Goal: Transaction & Acquisition: Purchase product/service

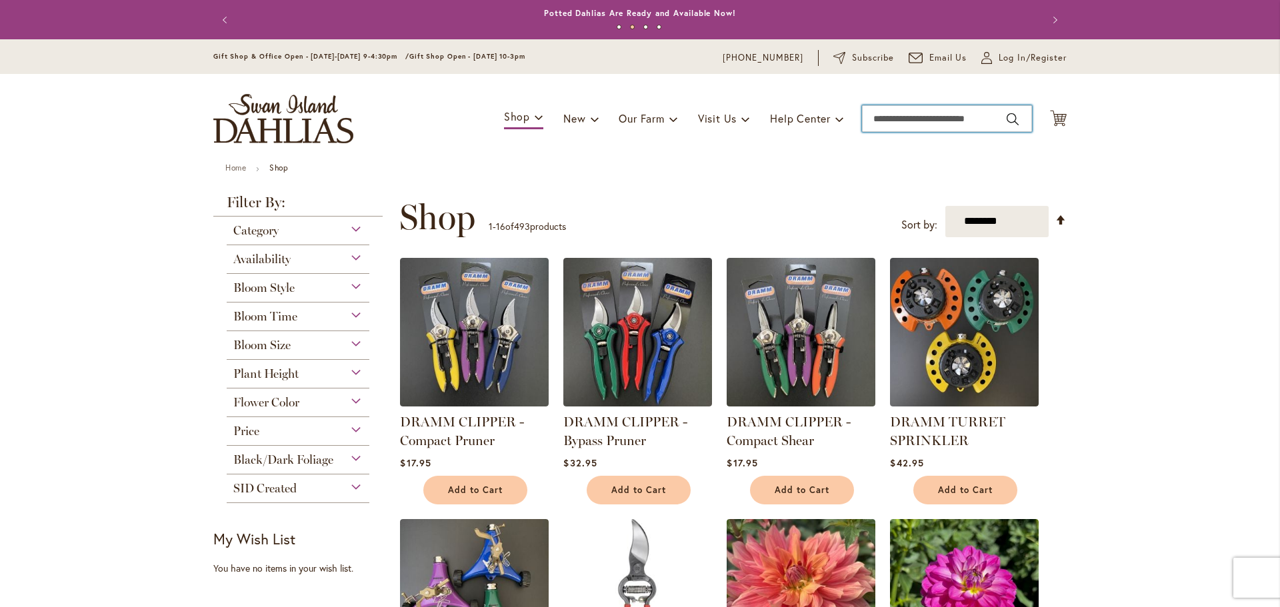
click at [883, 120] on input "Search" at bounding box center [947, 118] width 170 height 27
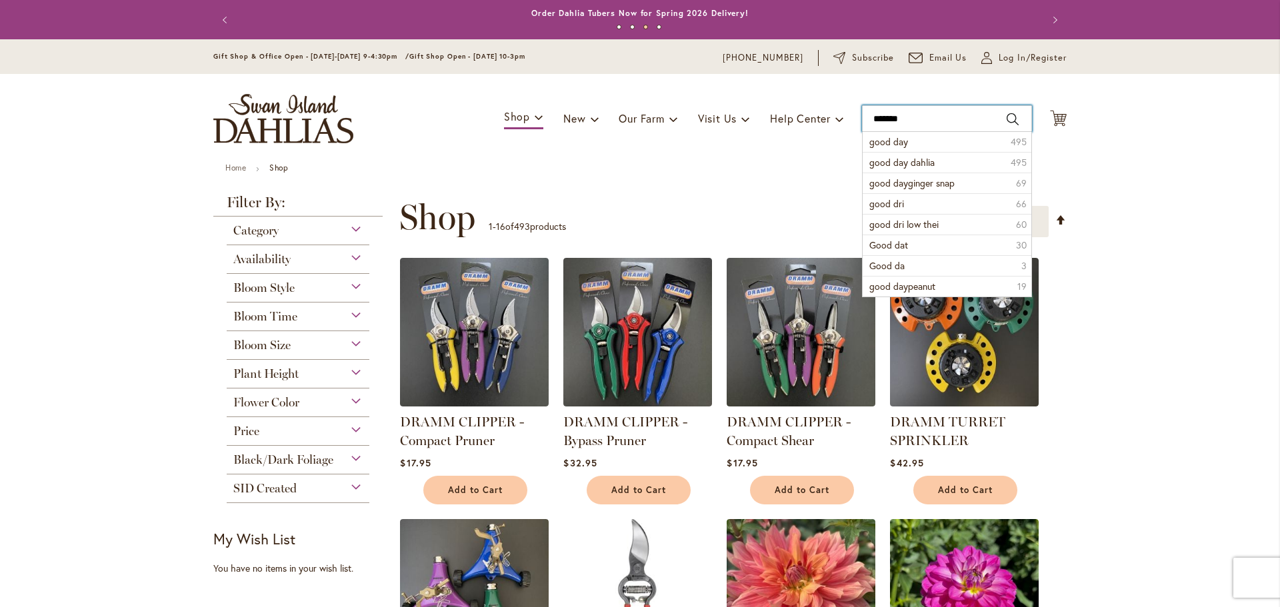
type input "********"
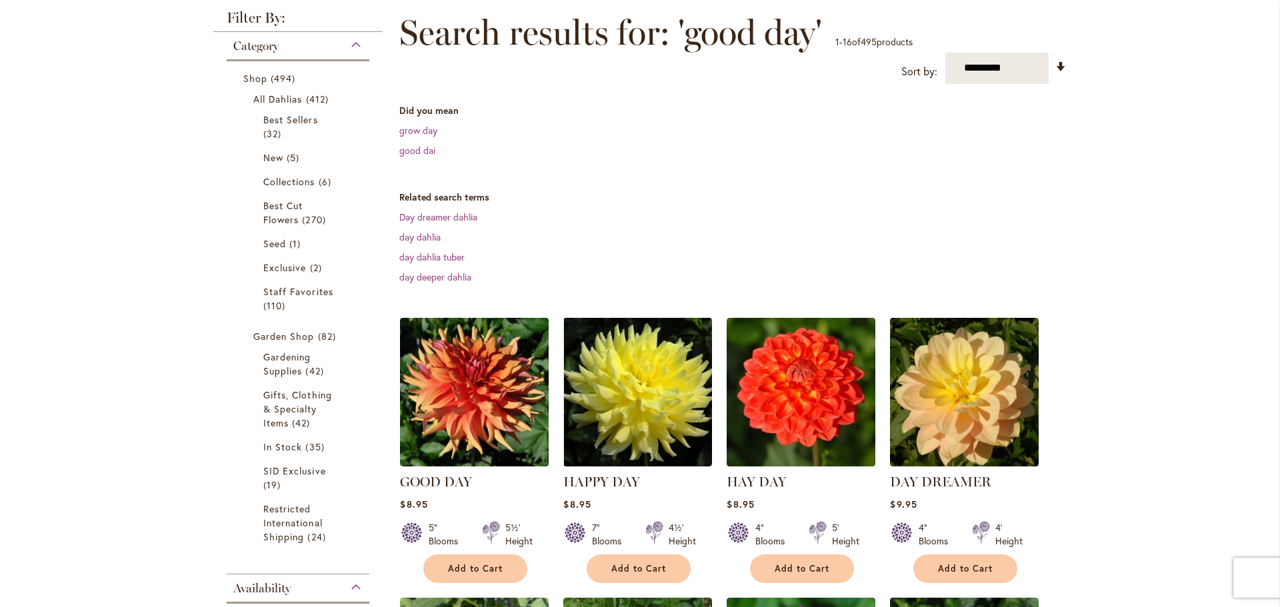
scroll to position [267, 0]
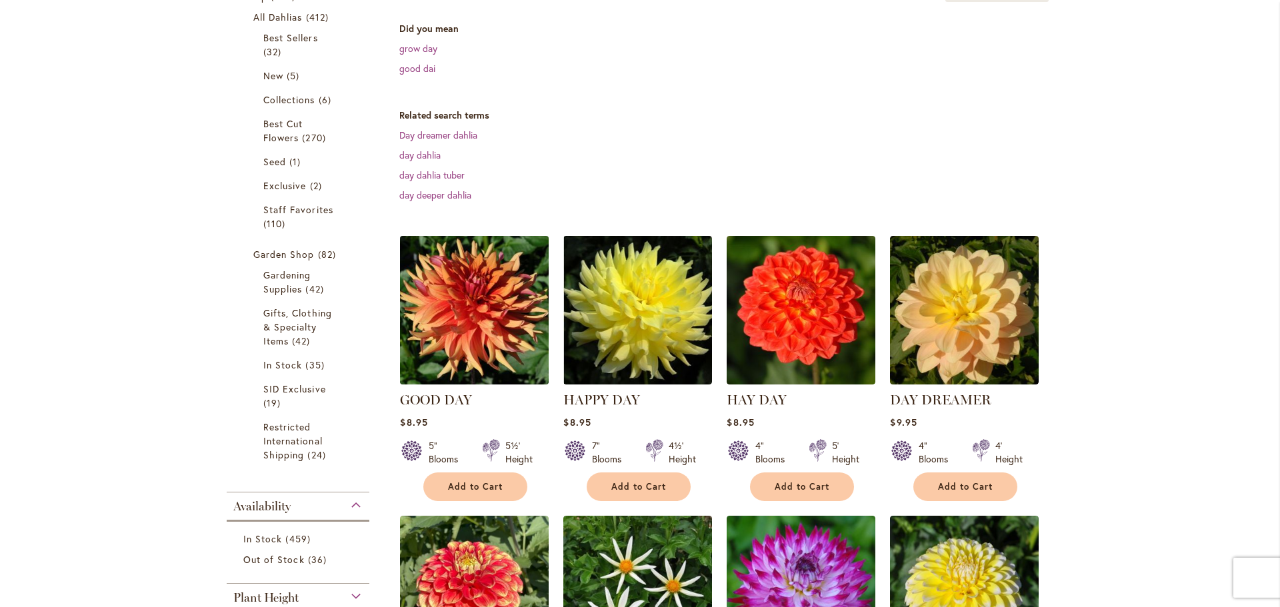
click at [481, 323] on img at bounding box center [475, 310] width 156 height 156
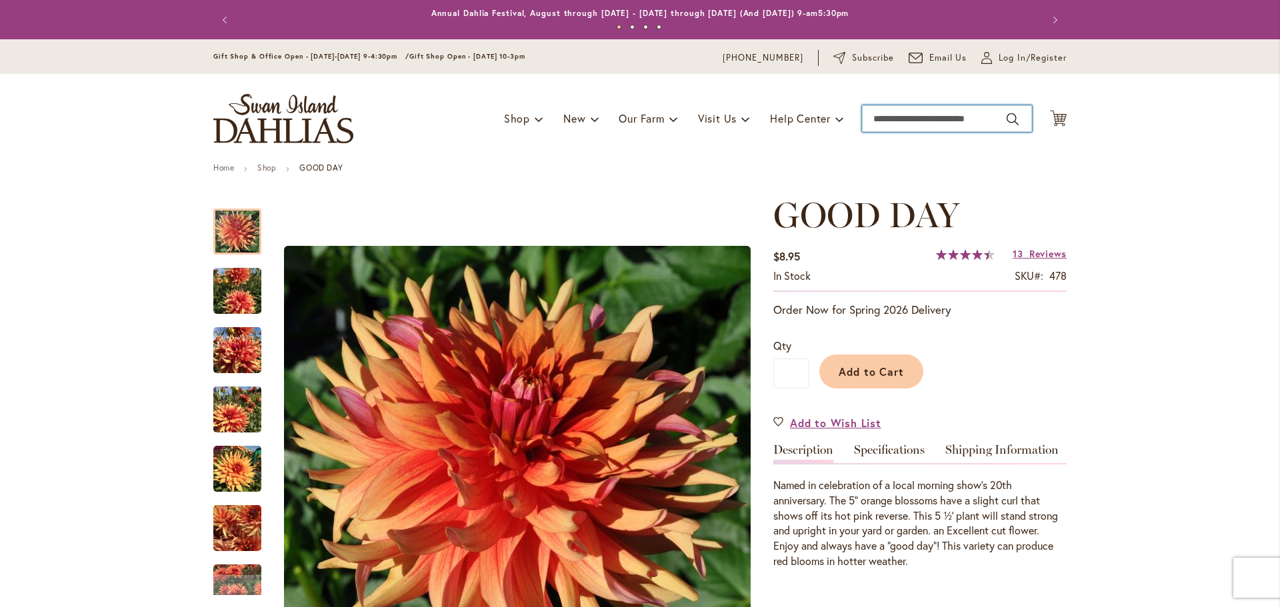
click at [874, 118] on input "Search" at bounding box center [947, 118] width 170 height 27
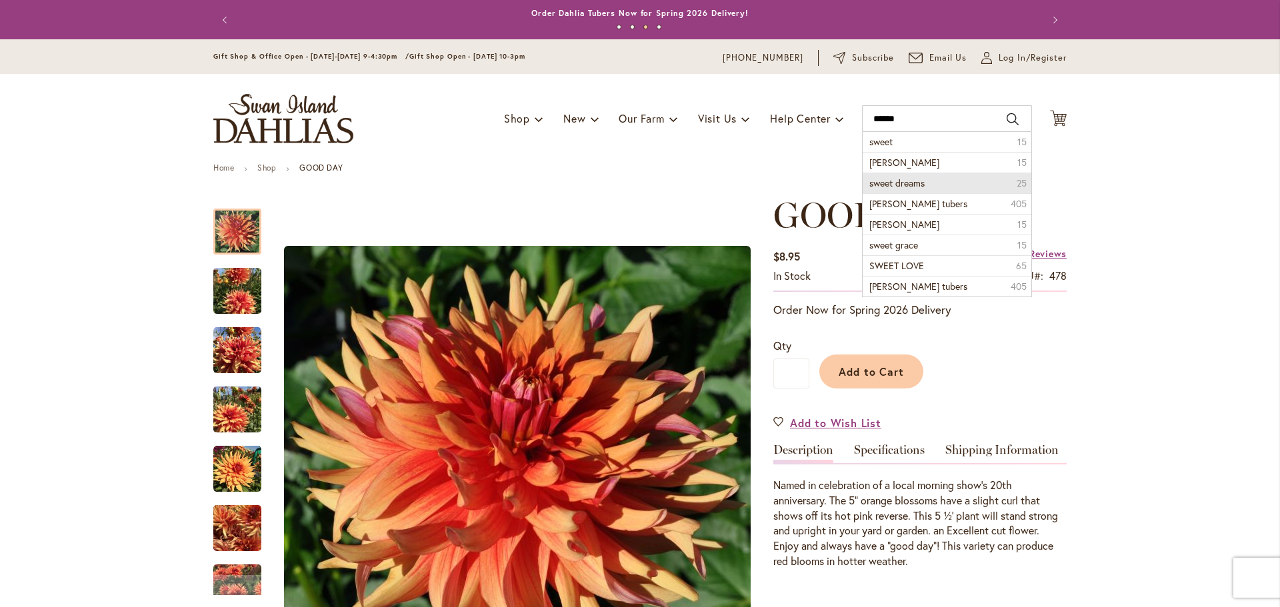
click at [871, 181] on span "sweet dreams" at bounding box center [896, 183] width 55 height 13
type input "**********"
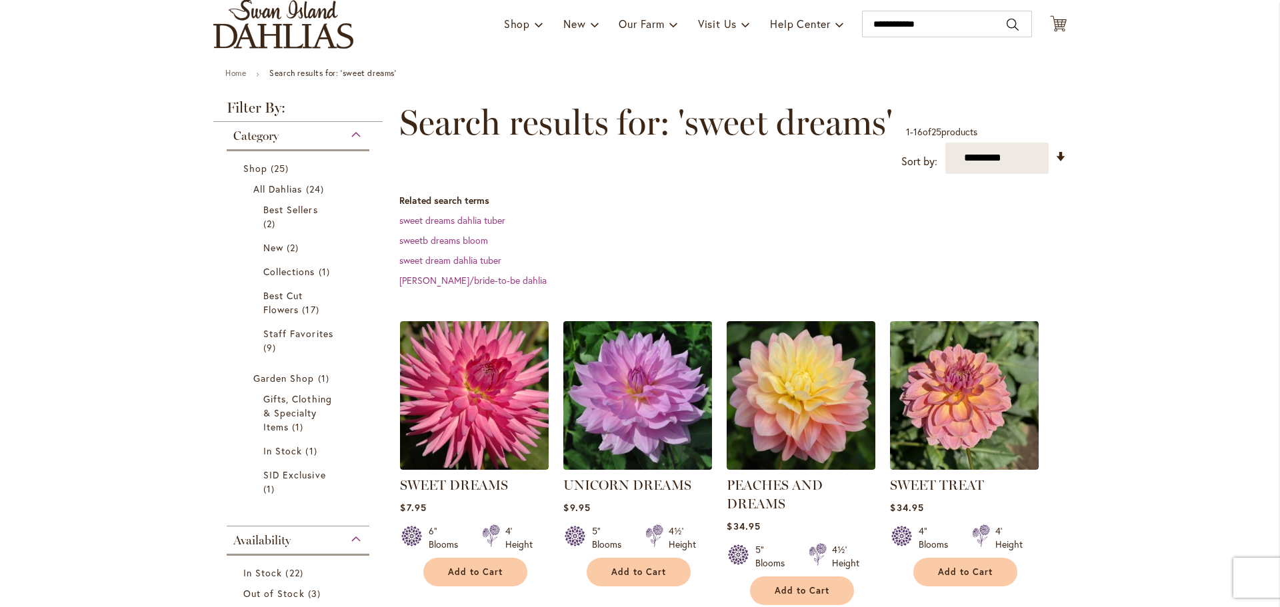
scroll to position [133, 0]
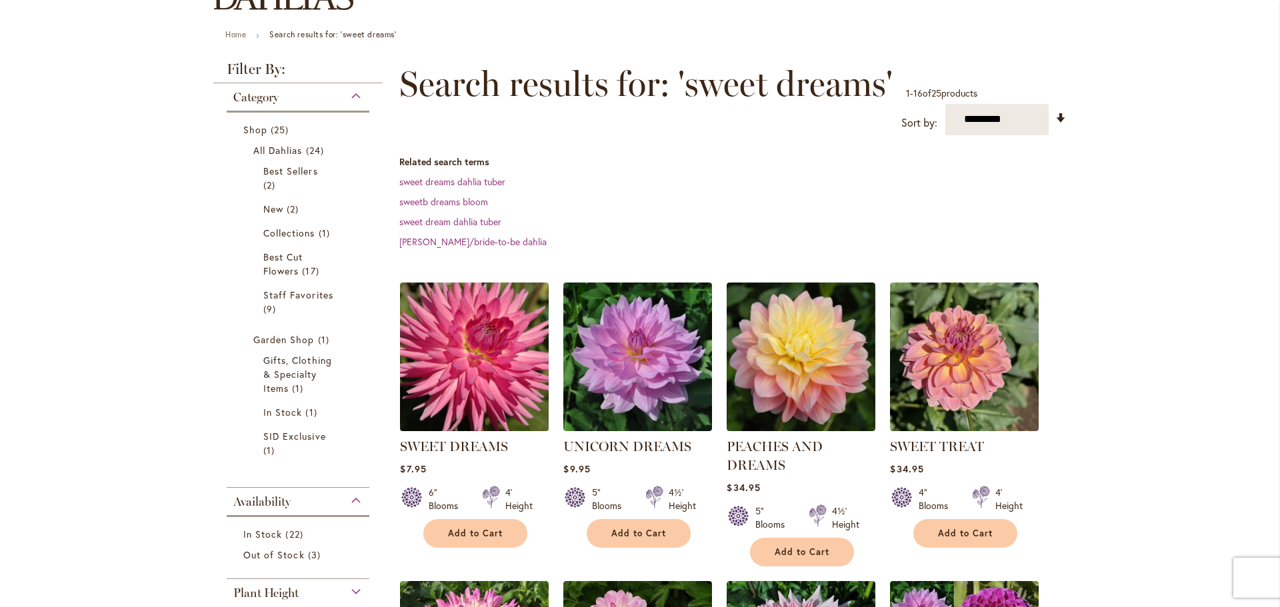
click at [489, 389] on img at bounding box center [475, 357] width 156 height 156
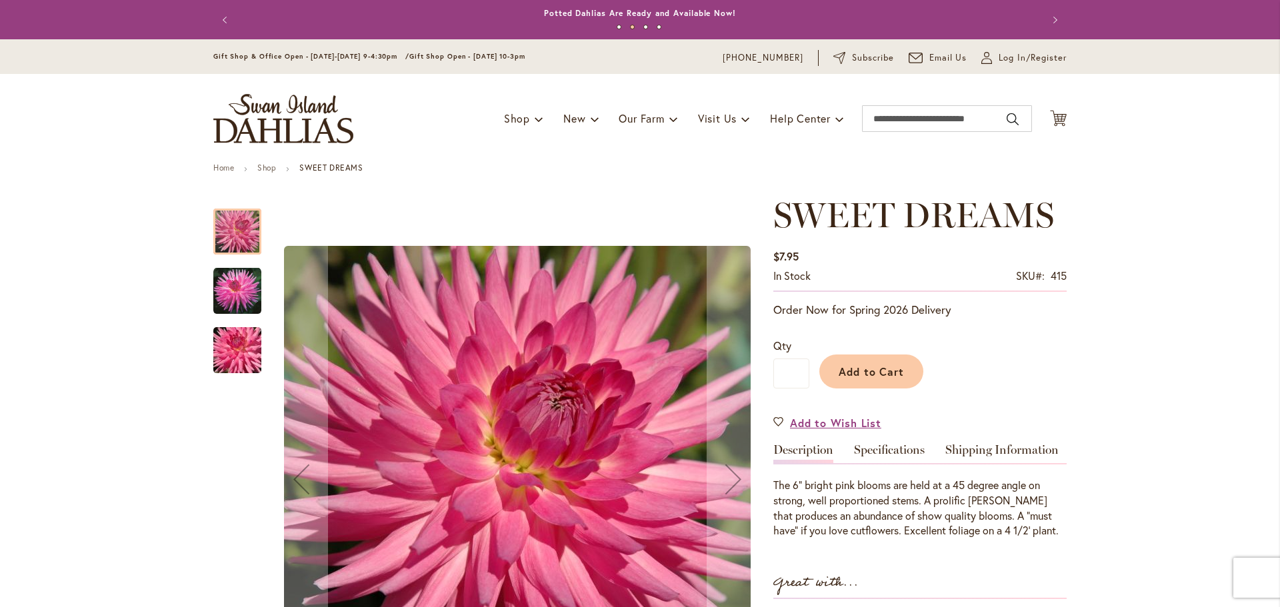
click at [234, 230] on div at bounding box center [237, 232] width 48 height 46
click at [244, 287] on img "SWEET DREAMS" at bounding box center [237, 291] width 48 height 48
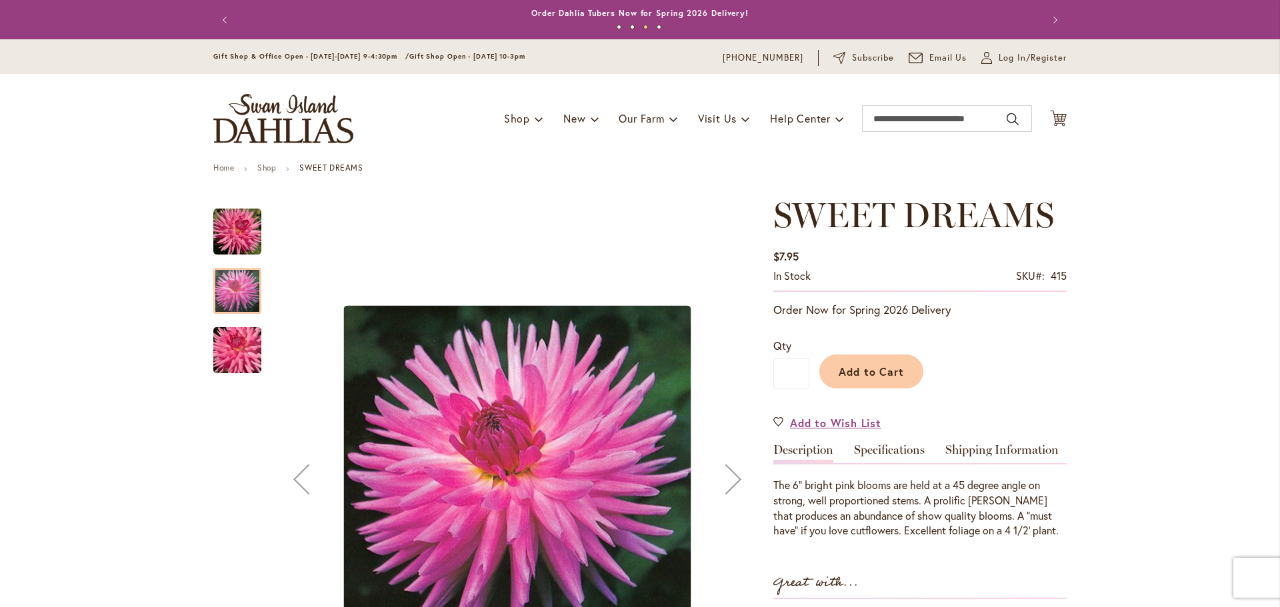
click at [235, 349] on img "SWEET DREAMS" at bounding box center [237, 351] width 96 height 64
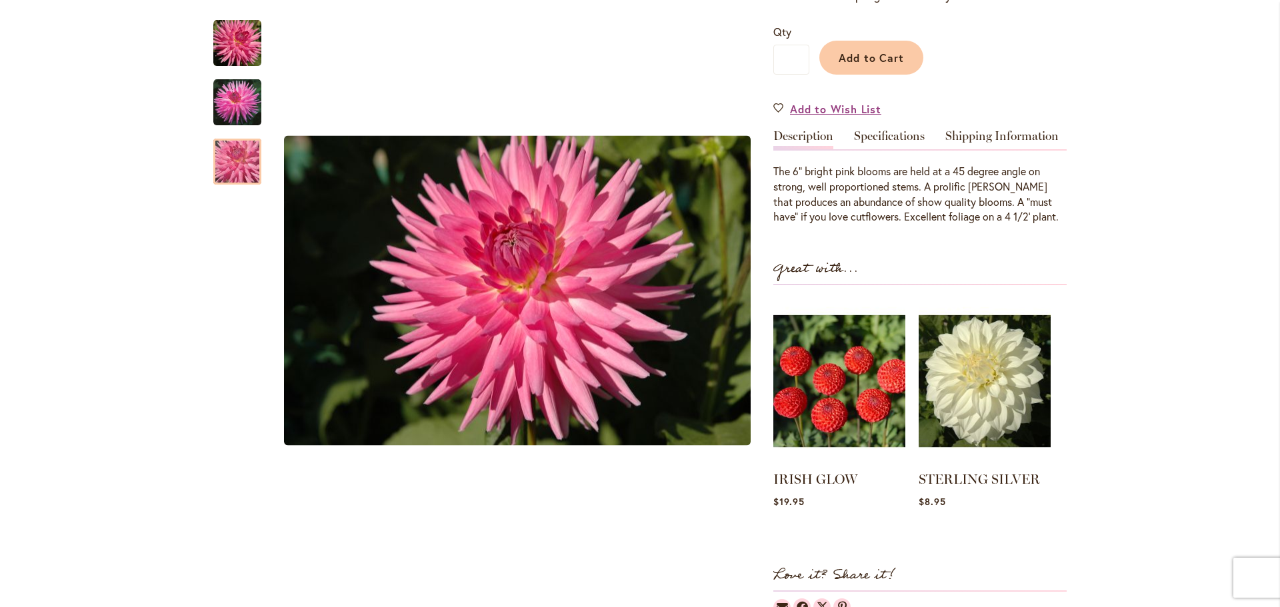
scroll to position [67, 0]
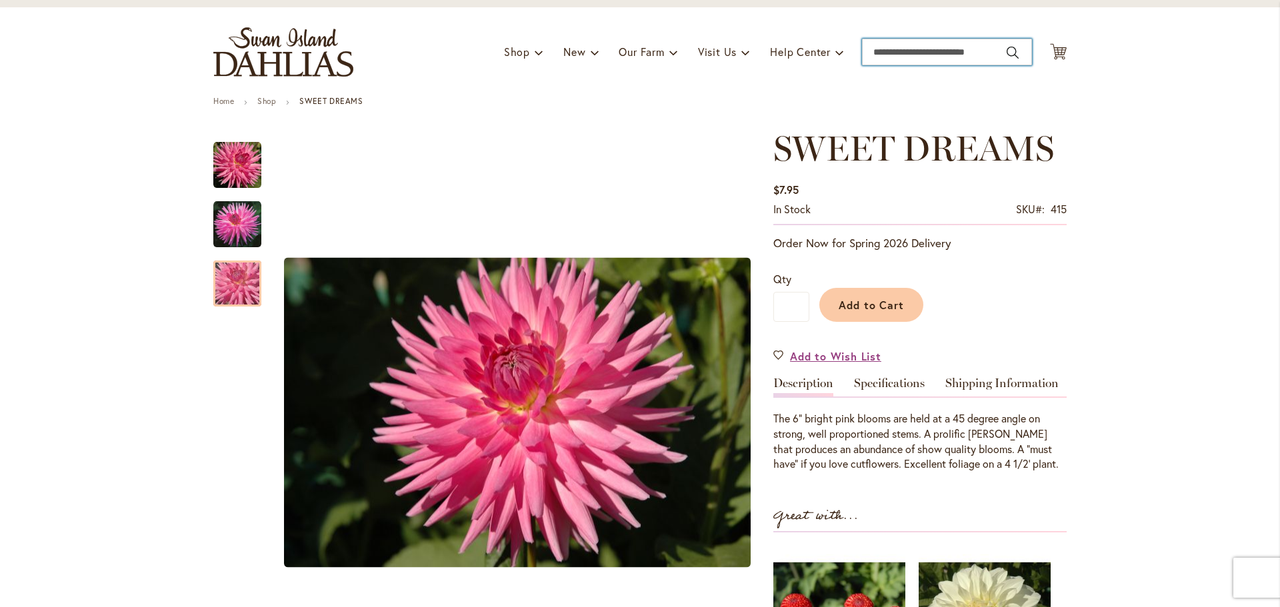
click at [888, 47] on input "Search" at bounding box center [947, 52] width 170 height 27
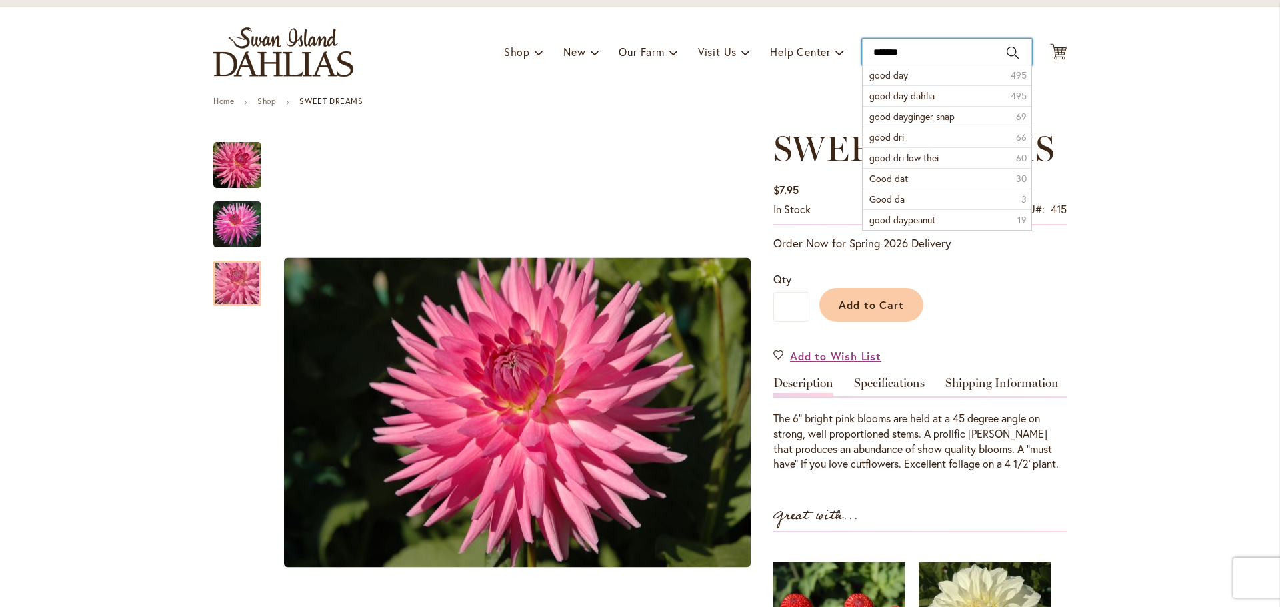
type input "********"
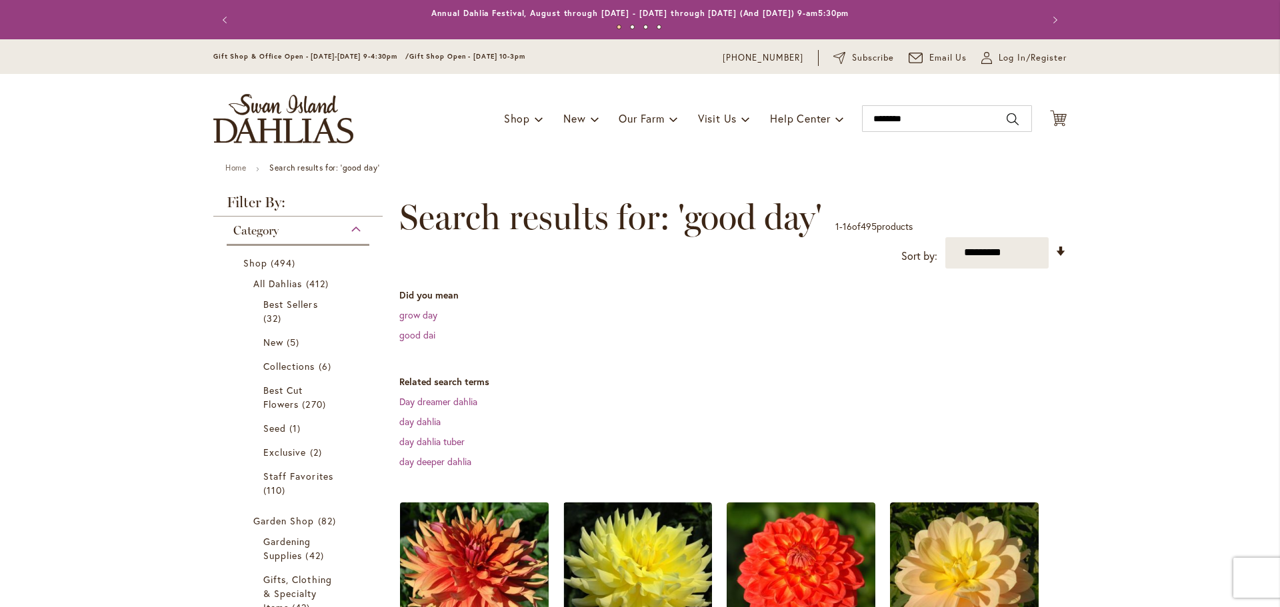
click at [497, 555] on img at bounding box center [475, 577] width 156 height 156
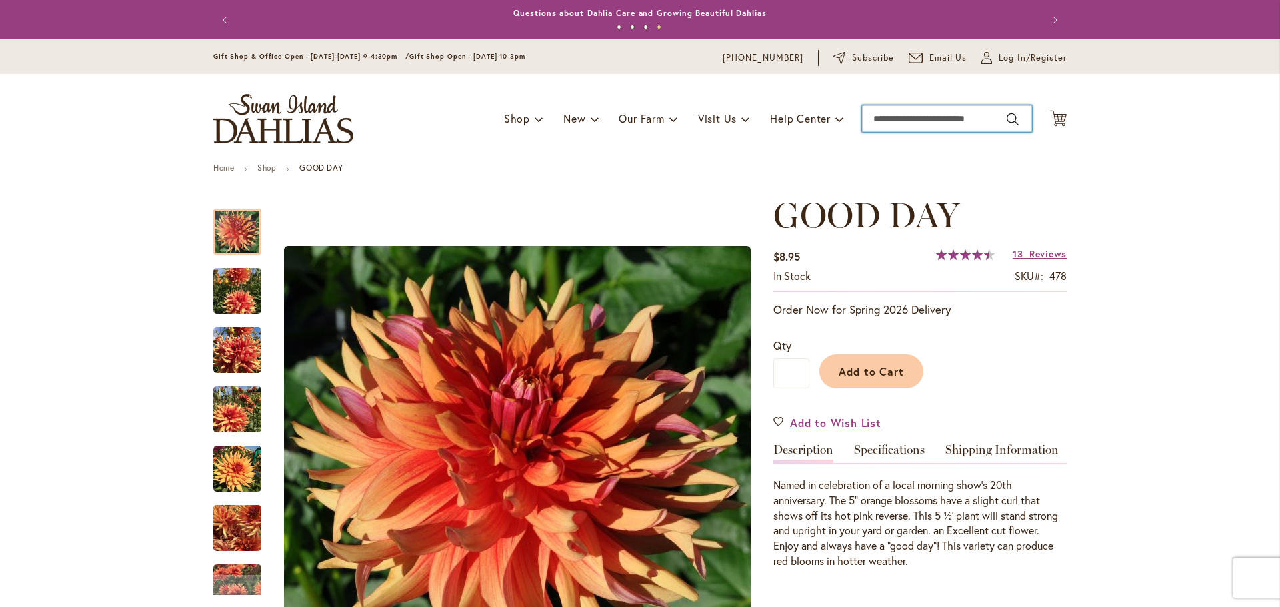
click at [898, 117] on input "Search" at bounding box center [947, 118] width 170 height 27
type input "**********"
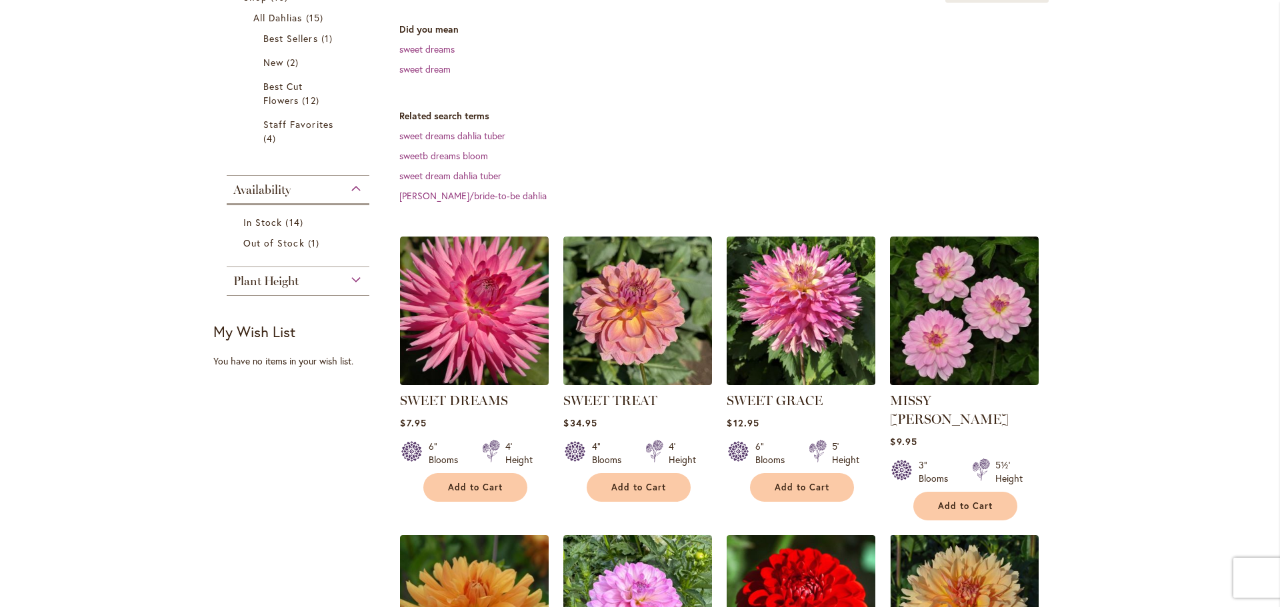
scroll to position [267, 0]
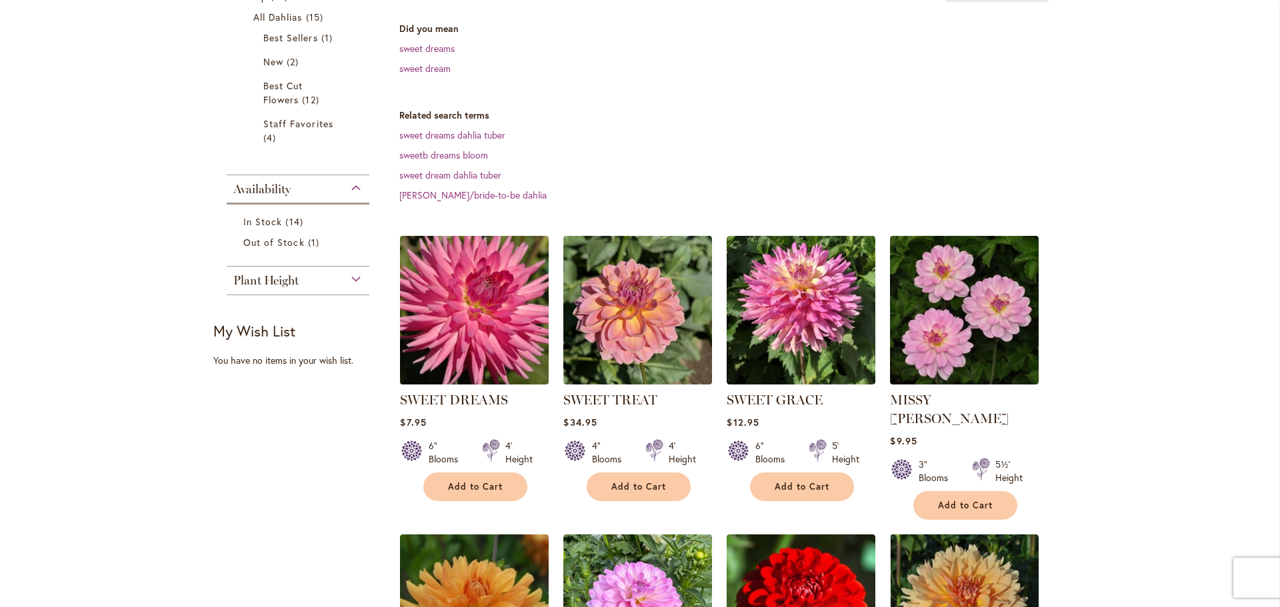
click at [489, 306] on img at bounding box center [475, 310] width 156 height 156
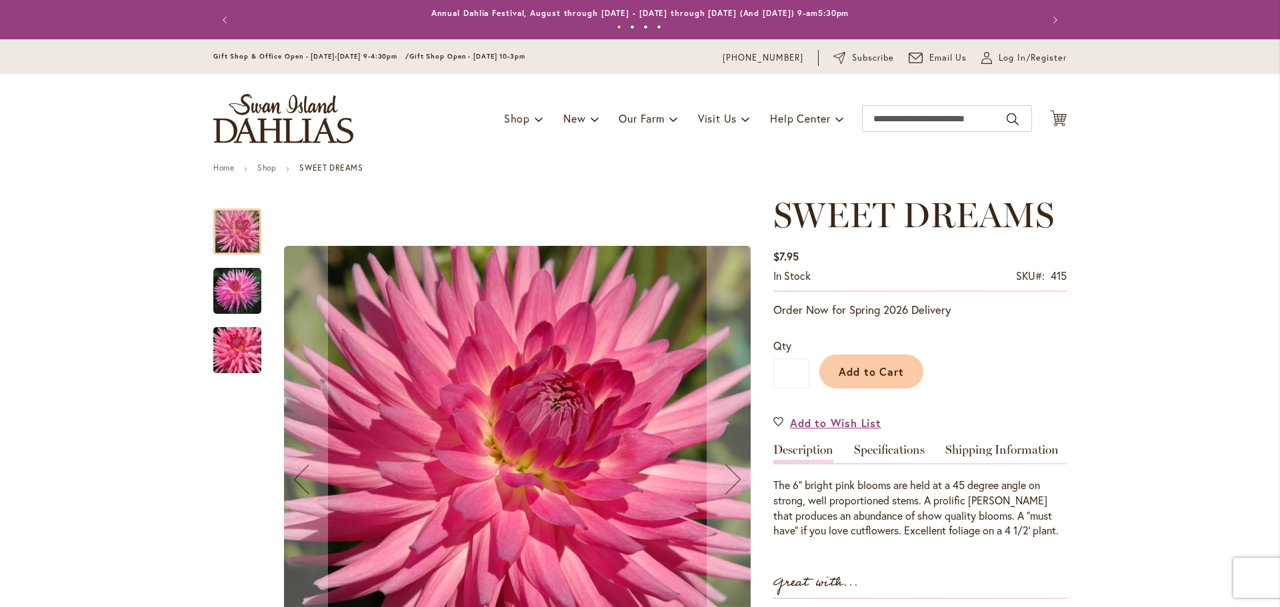
click at [223, 237] on div at bounding box center [237, 232] width 48 height 46
click at [226, 289] on img "SWEET DREAMS" at bounding box center [237, 291] width 48 height 48
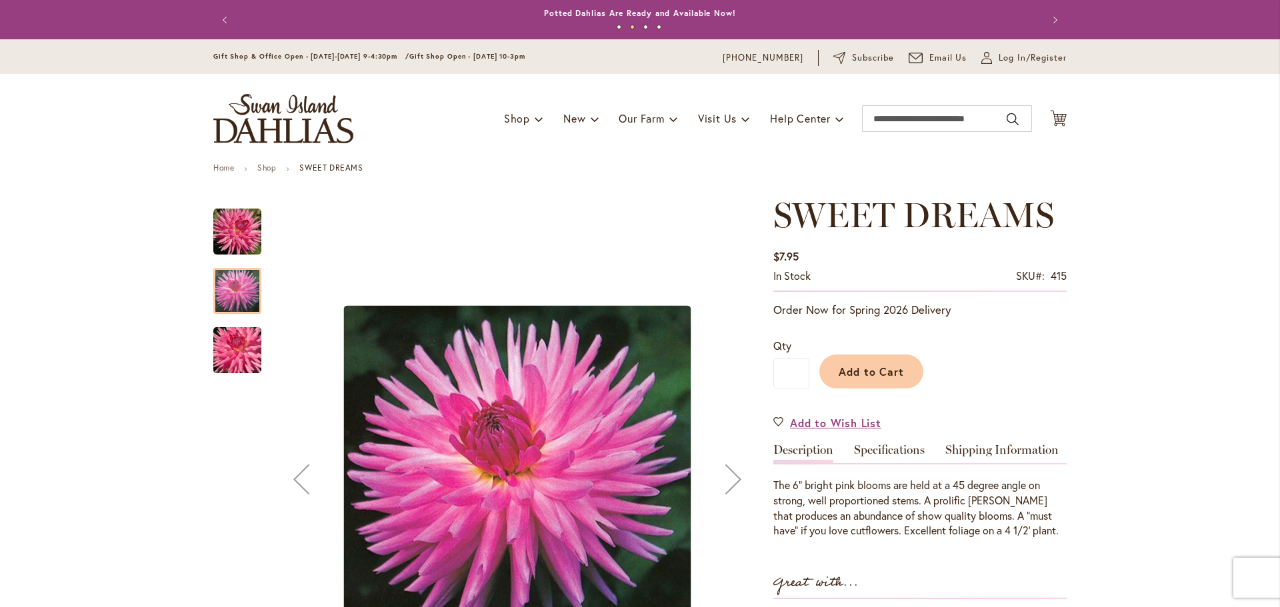
click at [226, 339] on img "SWEET DREAMS" at bounding box center [237, 351] width 96 height 64
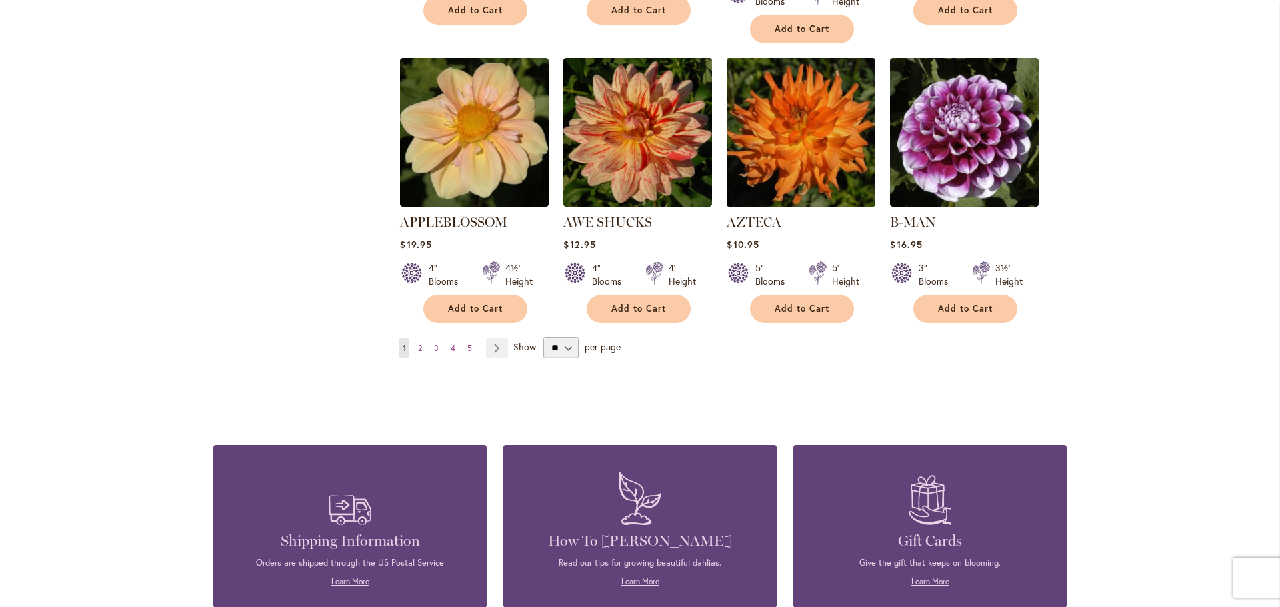
scroll to position [1200, 0]
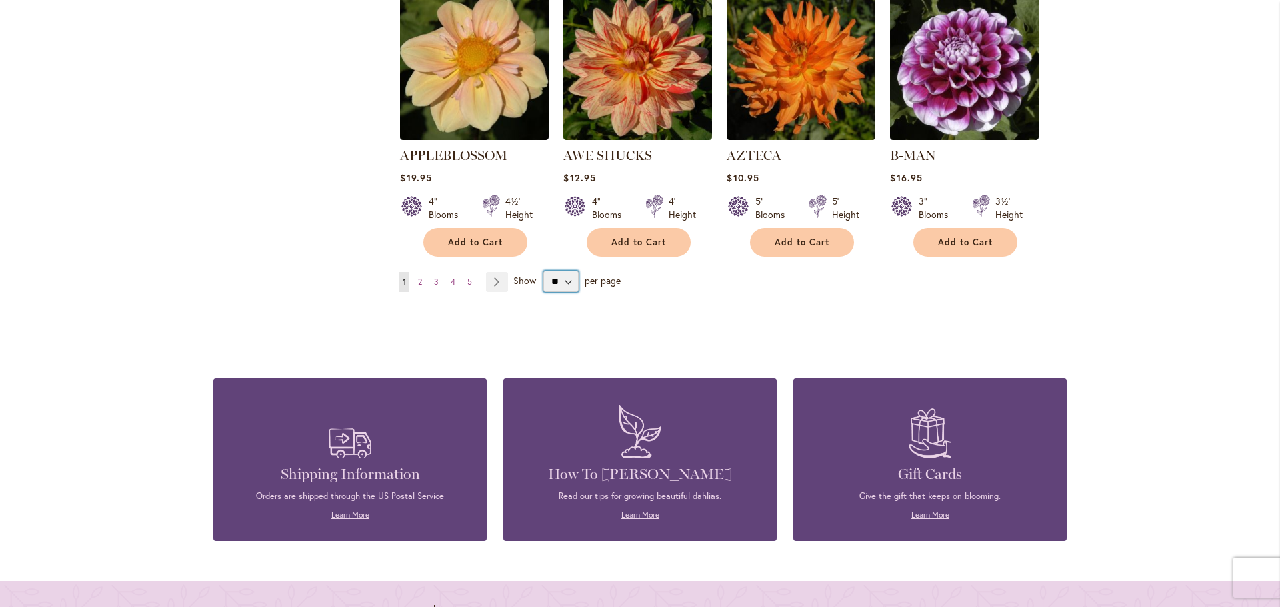
click at [552, 271] on select "** ** ** **" at bounding box center [560, 281] width 35 height 21
select select "**"
click at [543, 271] on select "** ** ** **" at bounding box center [560, 281] width 35 height 21
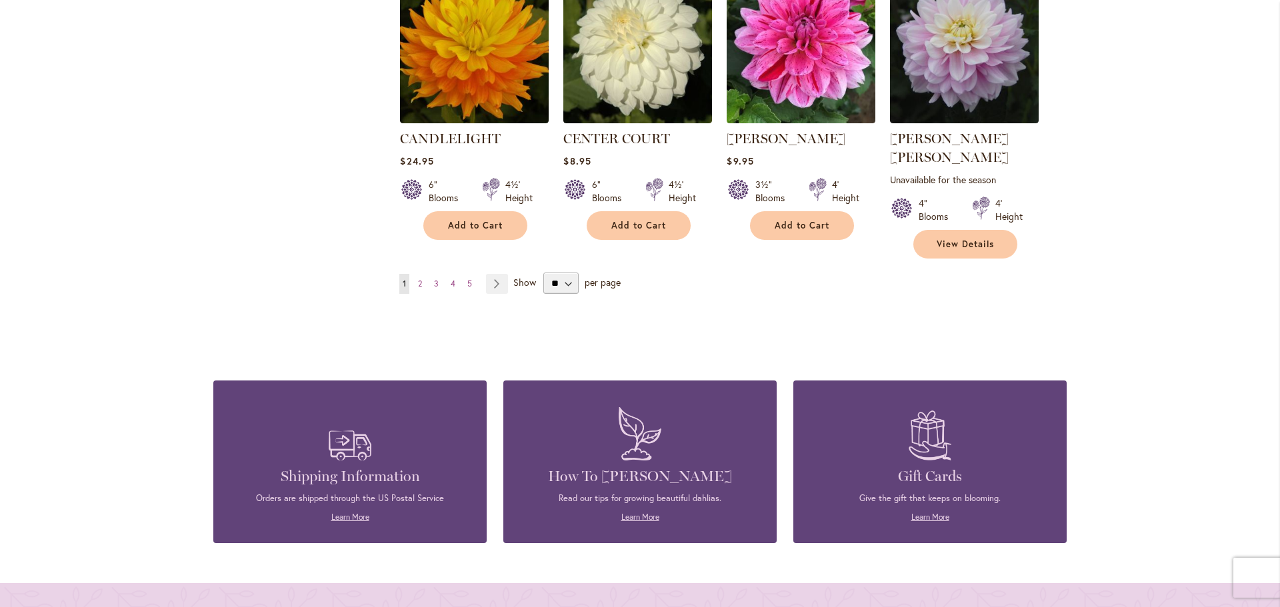
scroll to position [4615, 0]
click at [492, 273] on link "Page Next" at bounding box center [497, 283] width 22 height 20
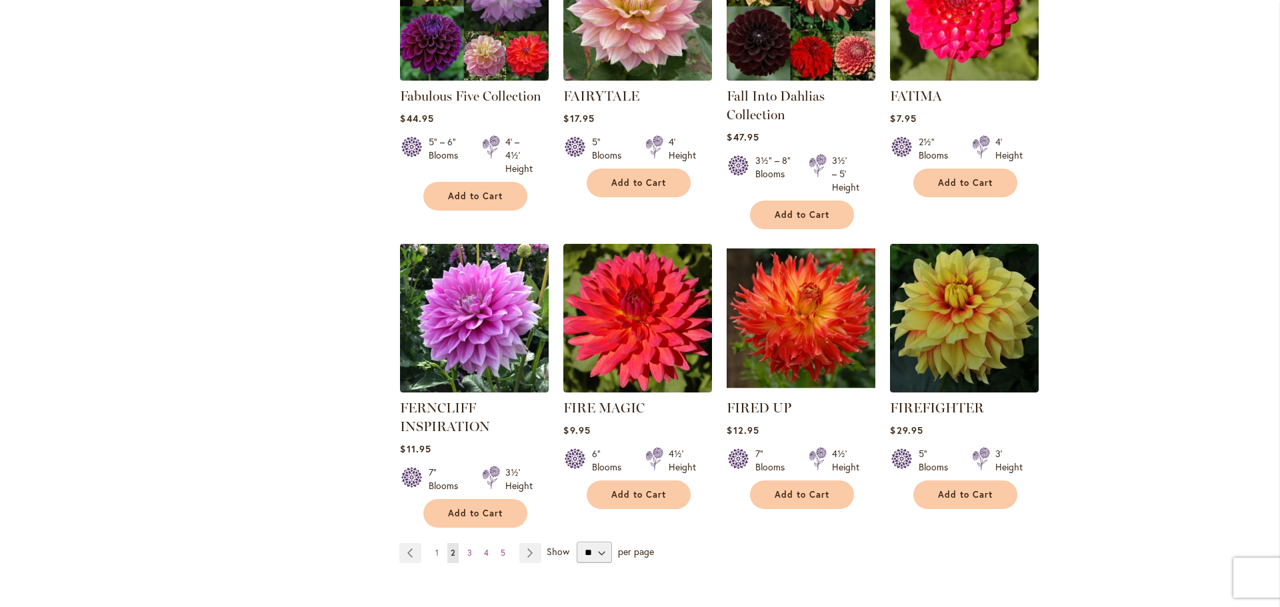
scroll to position [4548, 0]
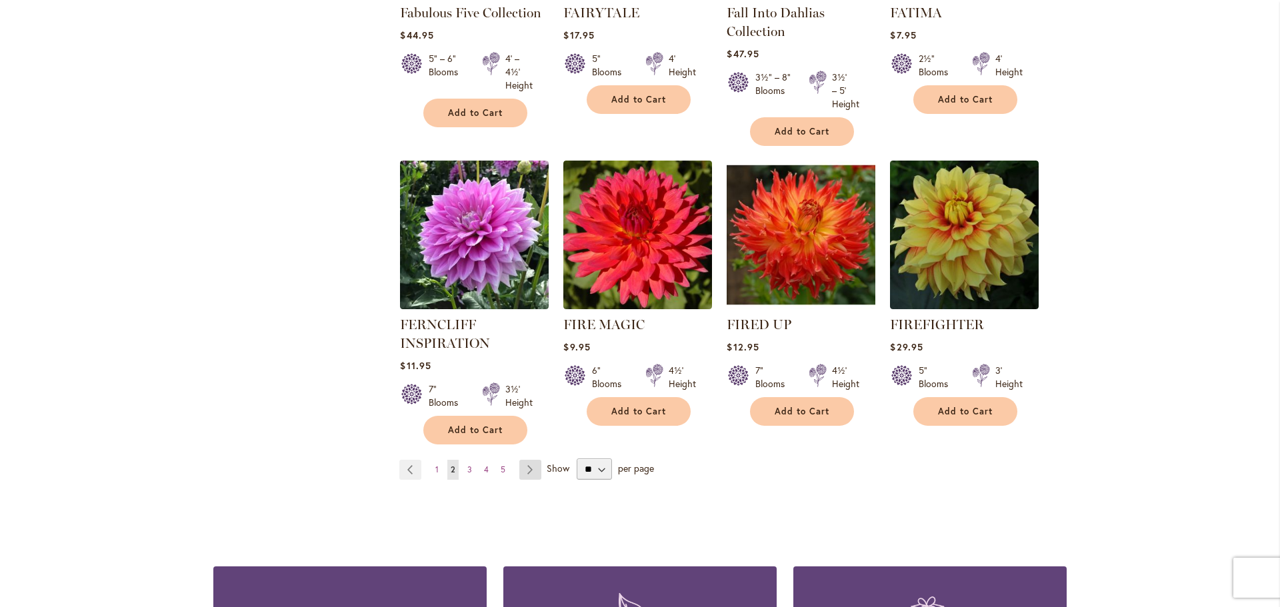
click at [525, 460] on link "Page Next" at bounding box center [530, 470] width 22 height 20
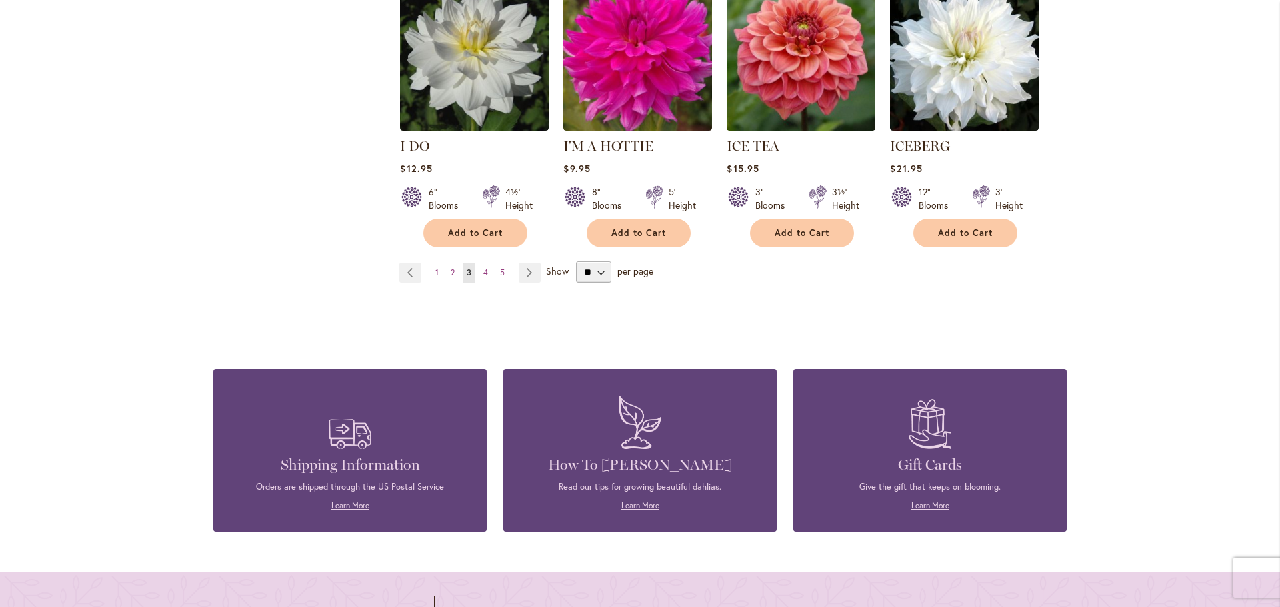
scroll to position [4734, 0]
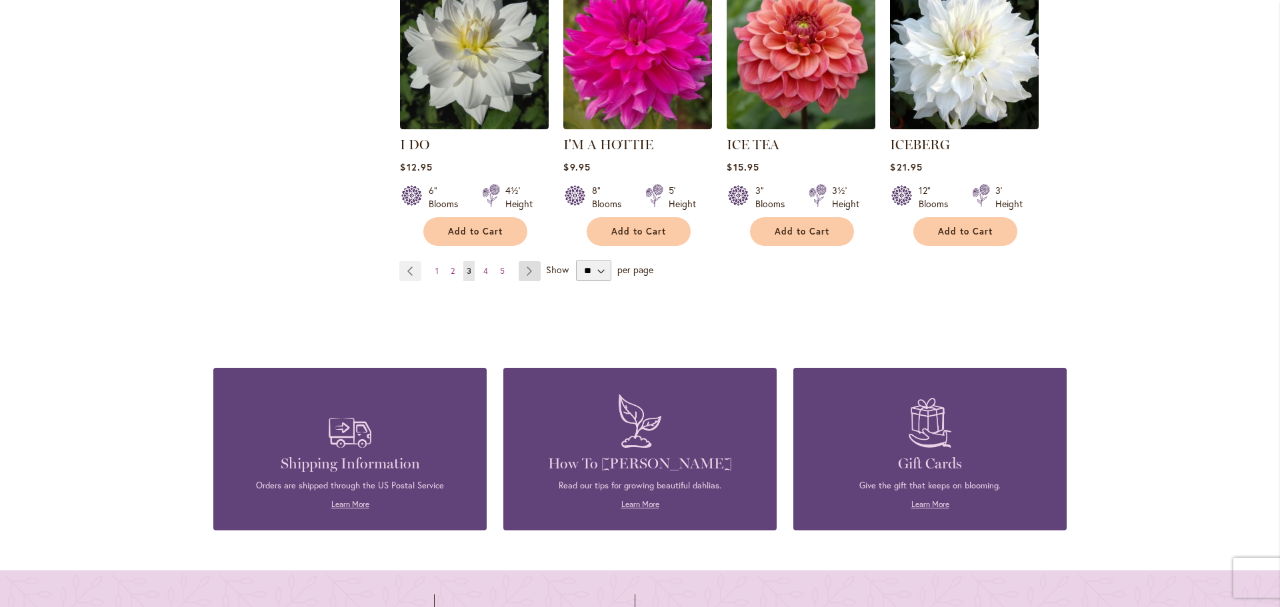
click at [521, 261] on link "Page Next" at bounding box center [530, 271] width 22 height 20
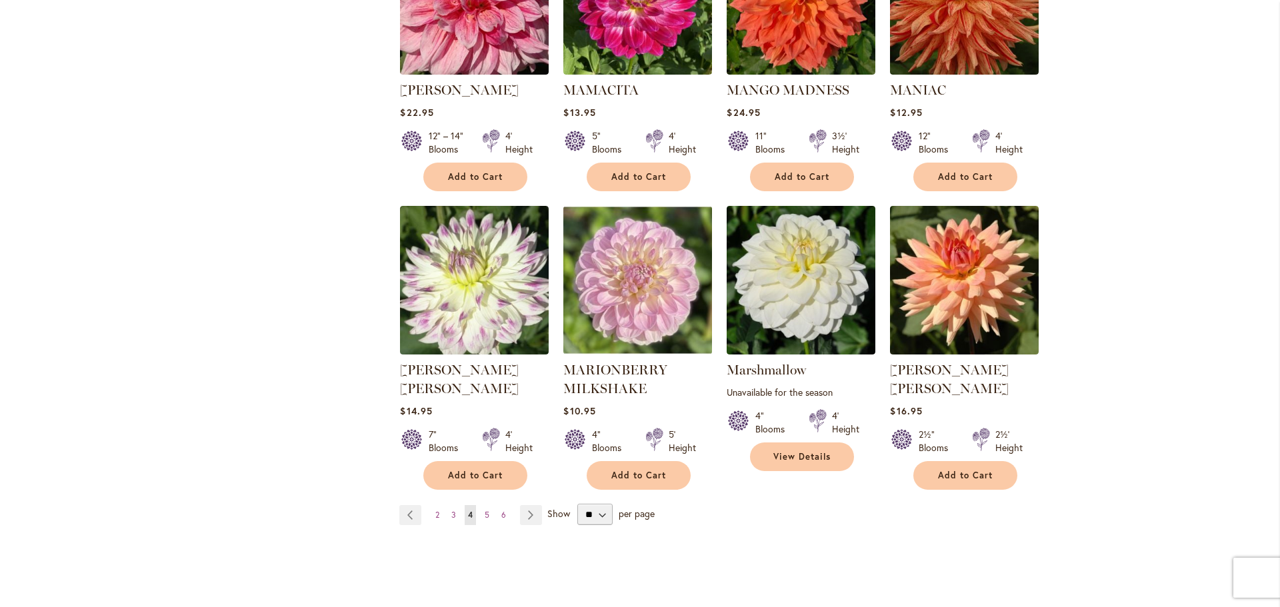
scroll to position [4467, 0]
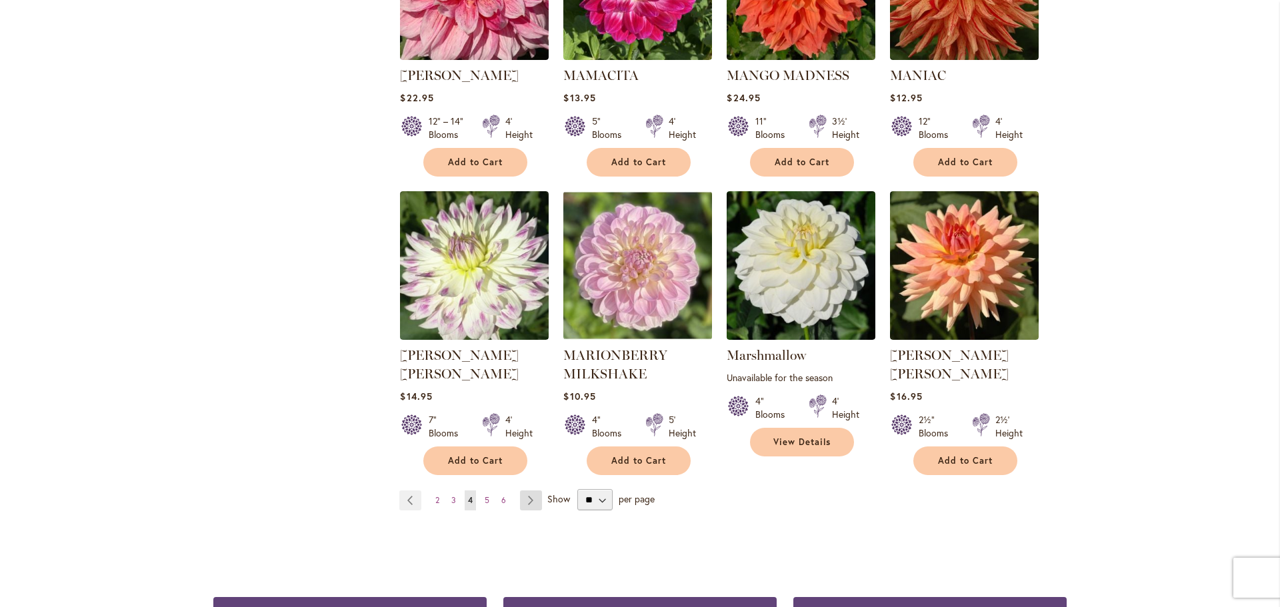
click at [523, 491] on link "Page Next" at bounding box center [531, 501] width 22 height 20
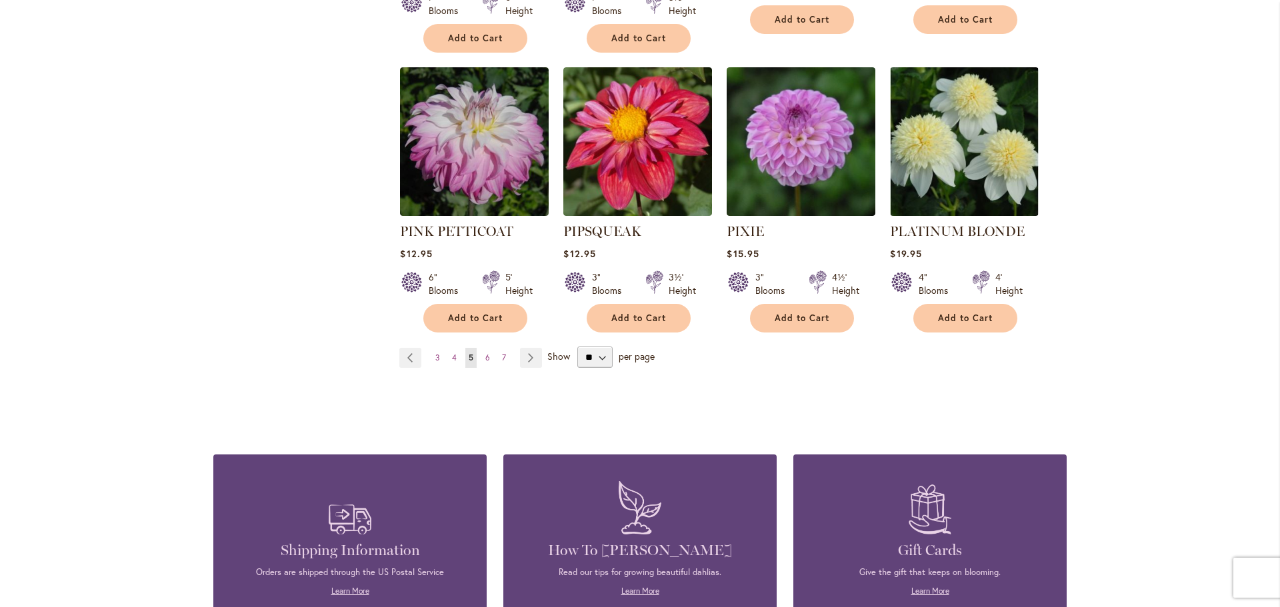
scroll to position [4600, 0]
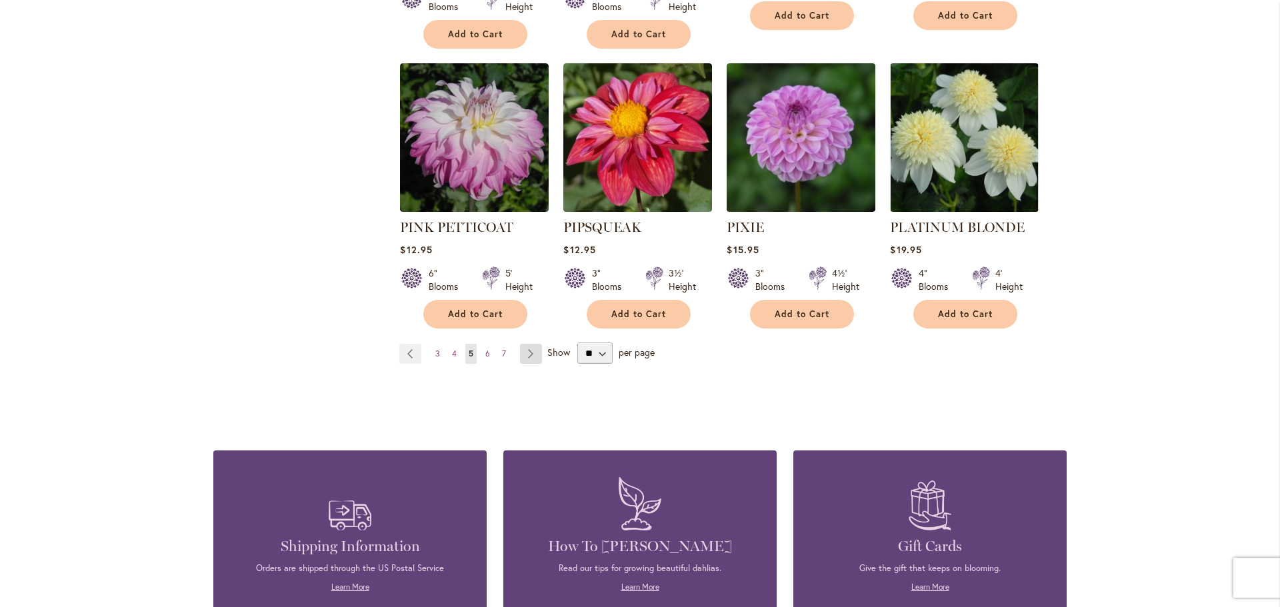
click at [526, 344] on link "Page Next" at bounding box center [531, 354] width 22 height 20
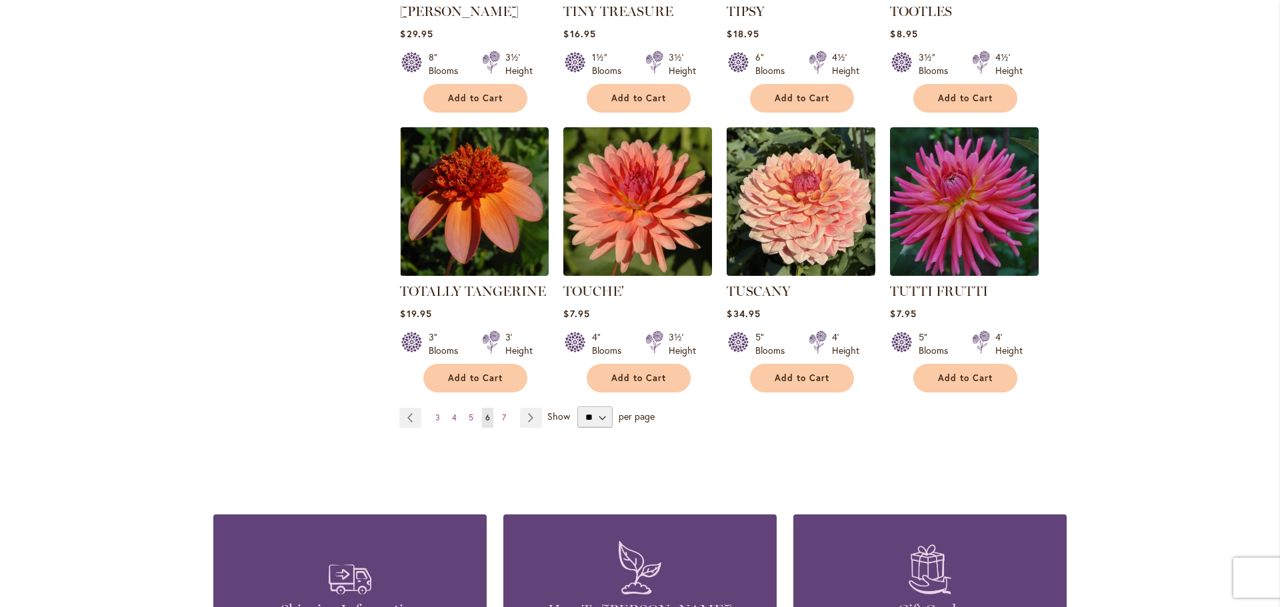
scroll to position [4482, 0]
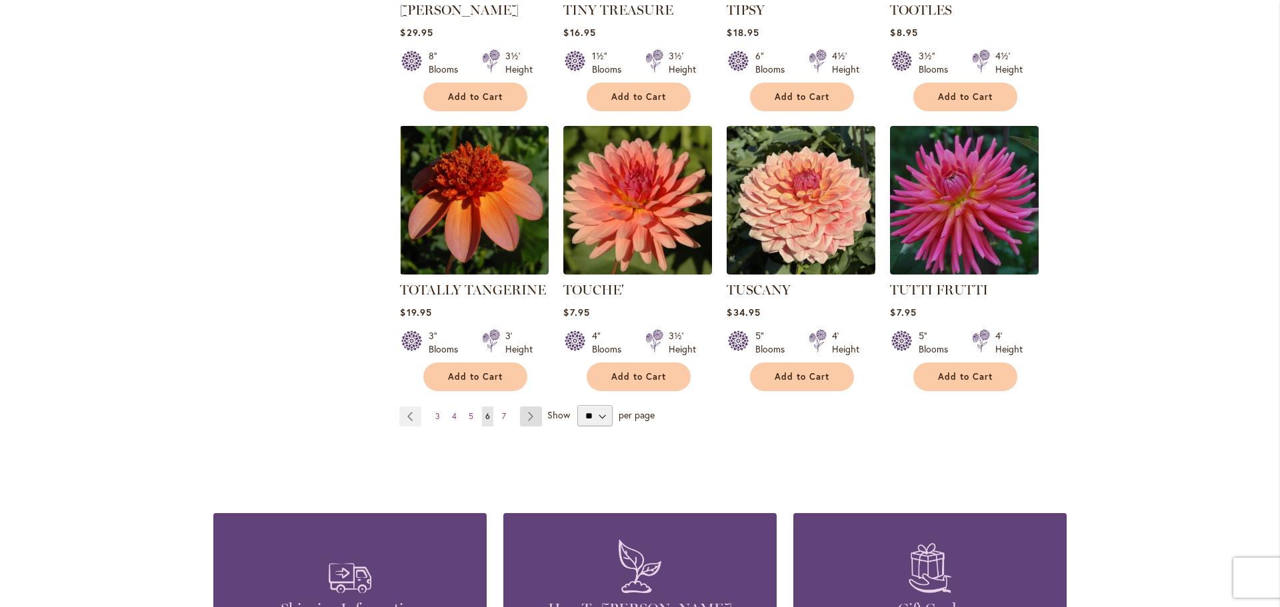
click at [523, 407] on link "Page Next" at bounding box center [531, 417] width 22 height 20
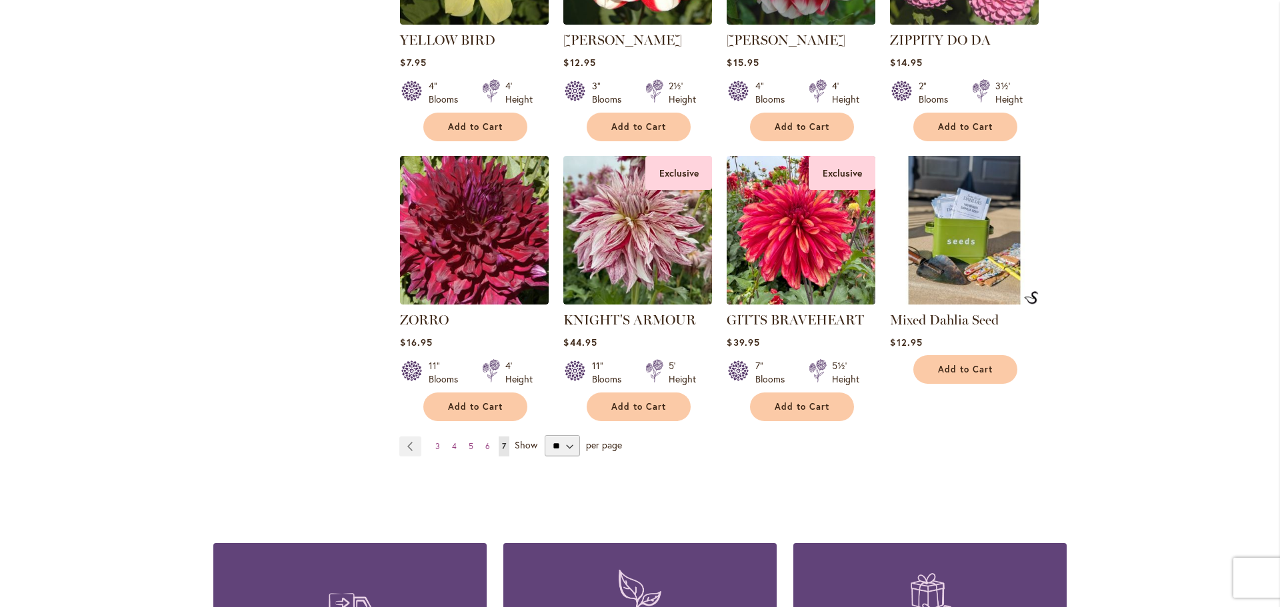
scroll to position [1867, 0]
